Goal: Information Seeking & Learning: Compare options

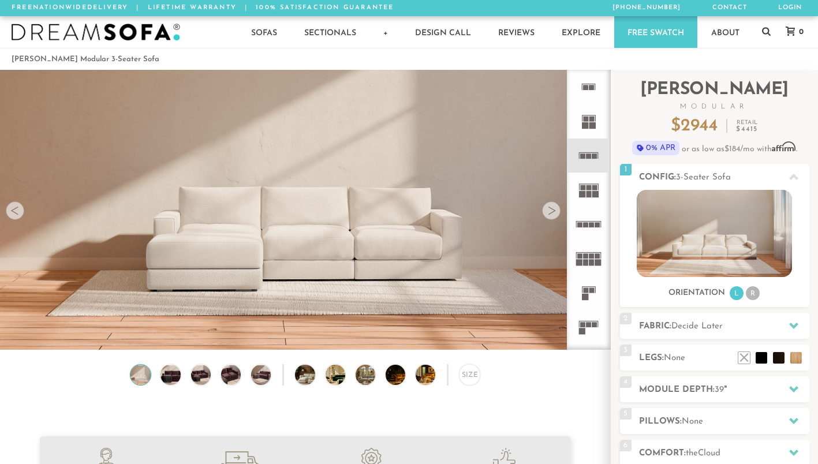
click at [582, 265] on rect at bounding box center [579, 262] width 6 height 6
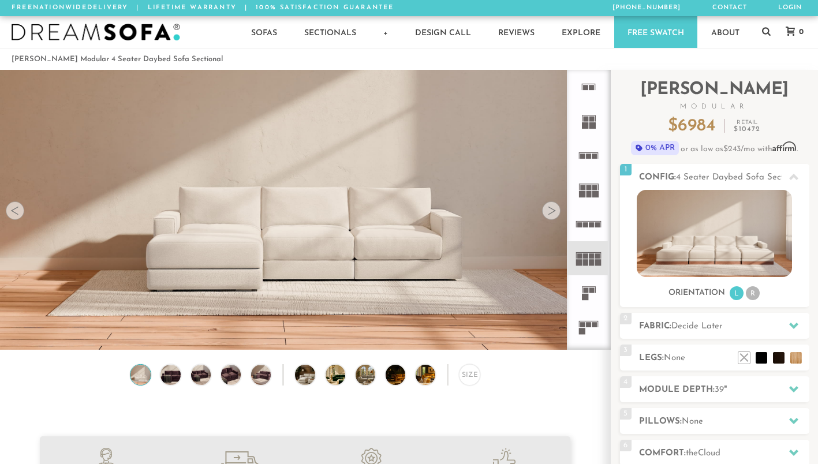
click at [585, 336] on icon at bounding box center [589, 327] width 34 height 34
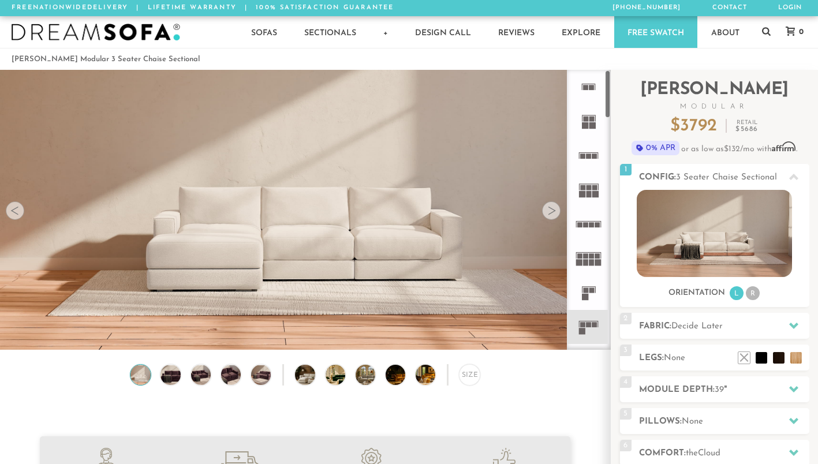
click at [589, 258] on icon at bounding box center [589, 258] width 34 height 34
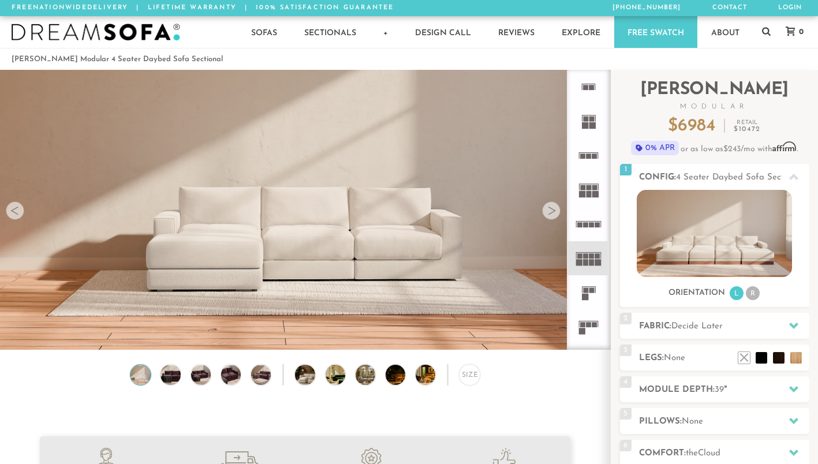
click at [593, 232] on icon at bounding box center [589, 224] width 34 height 34
